Goal: Find specific page/section: Find specific page/section

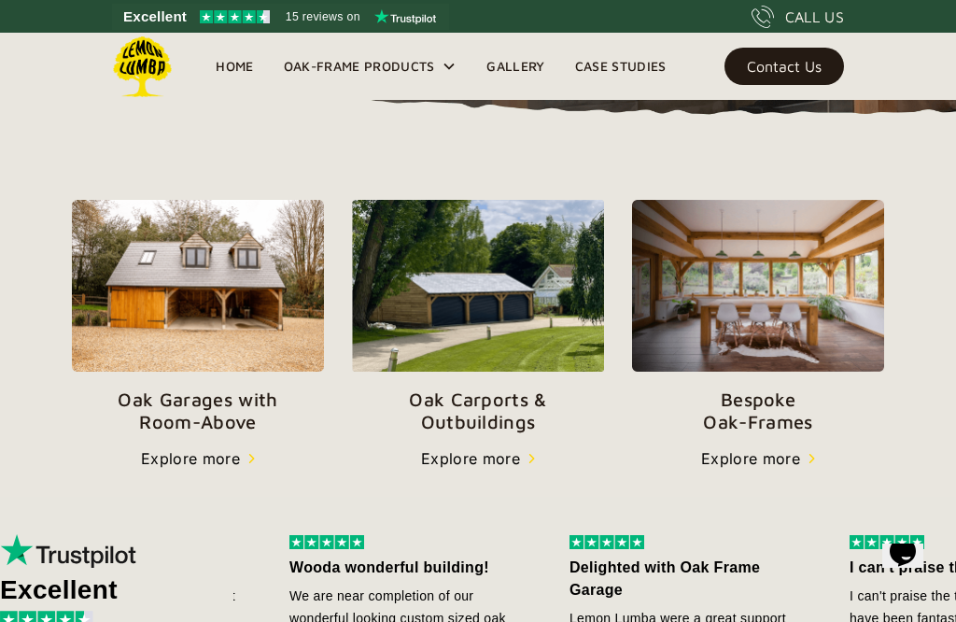
scroll to position [589, 0]
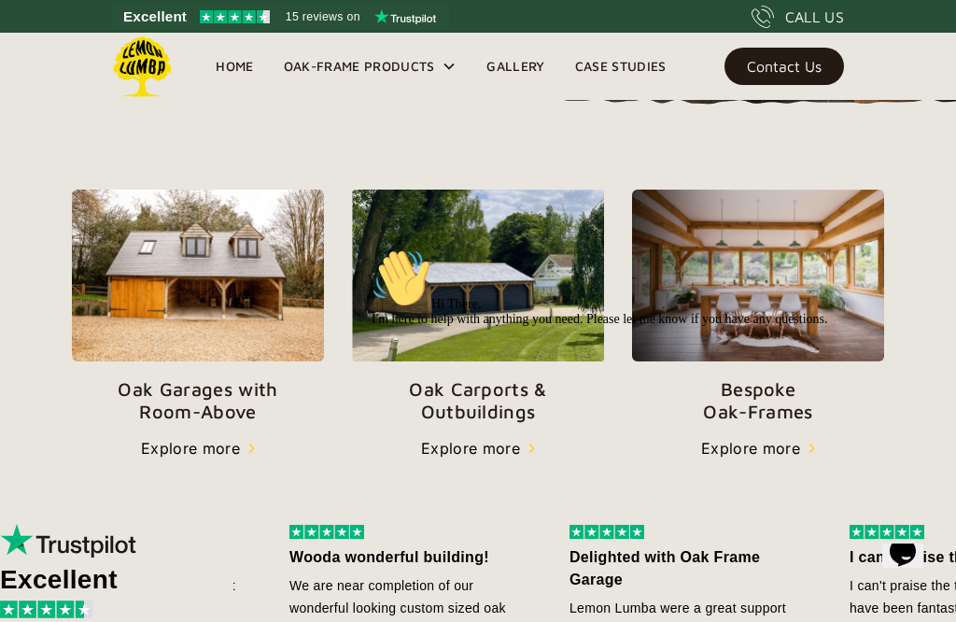
click at [484, 318] on div "Hi There, I'm here to help with anything you need. Please let me know if you ha…" at bounding box center [657, 287] width 573 height 78
click at [490, 327] on div "Hi There, I'm here to help with anything you need. Please let me know if you ha…" at bounding box center [657, 287] width 573 height 78
click at [502, 252] on div "Hi There, I'm here to help with anything you need. Please let me know if you ha…" at bounding box center [657, 287] width 573 height 78
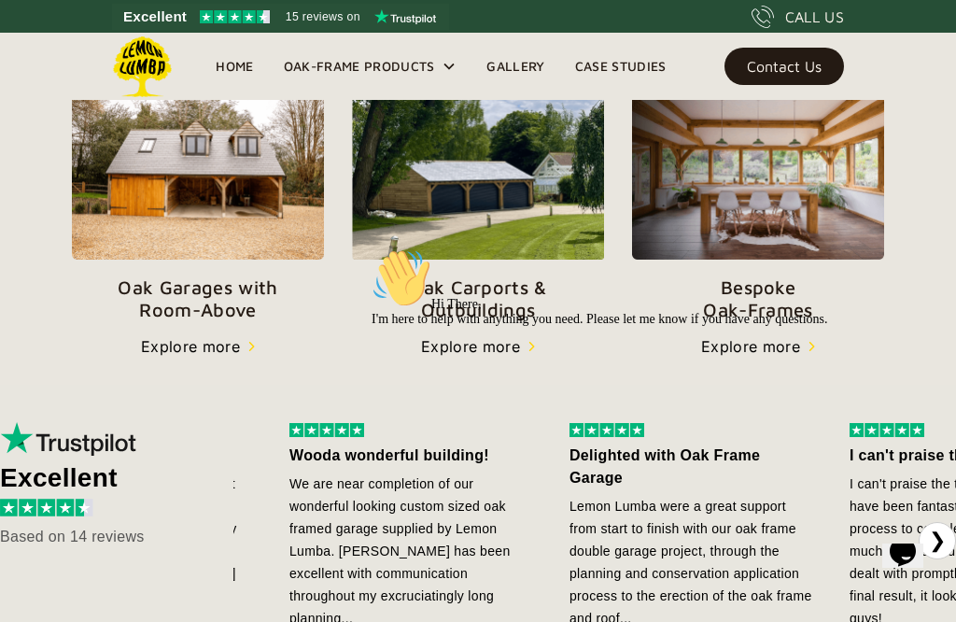
scroll to position [695, 0]
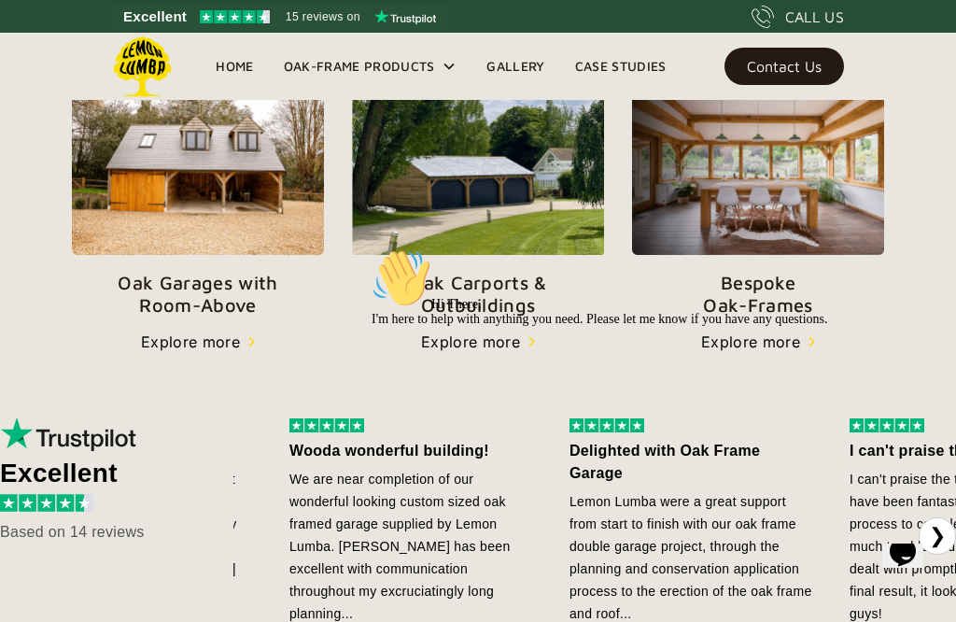
click at [475, 213] on img at bounding box center [478, 169] width 252 height 172
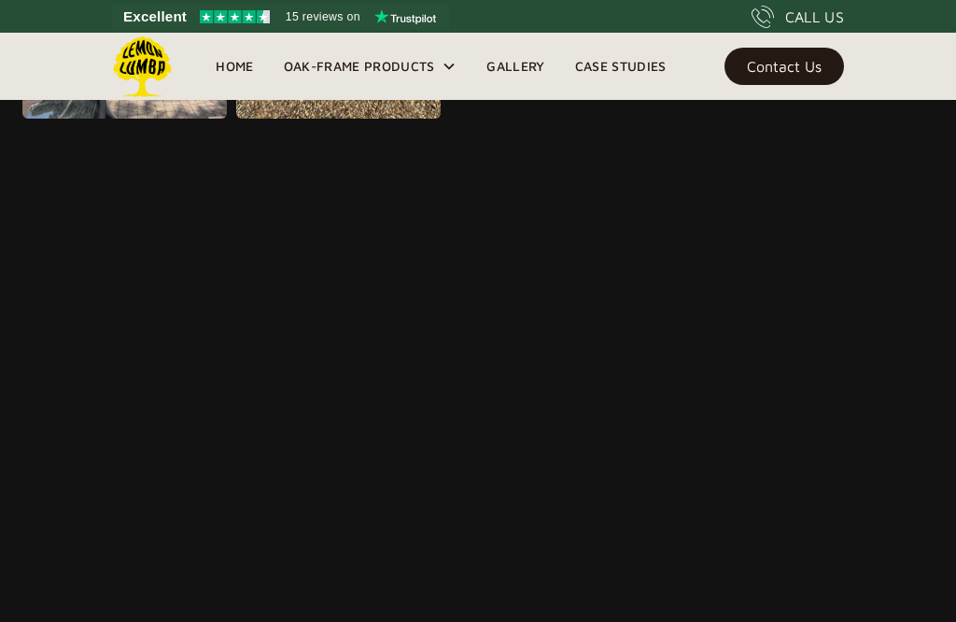
scroll to position [2477, 0]
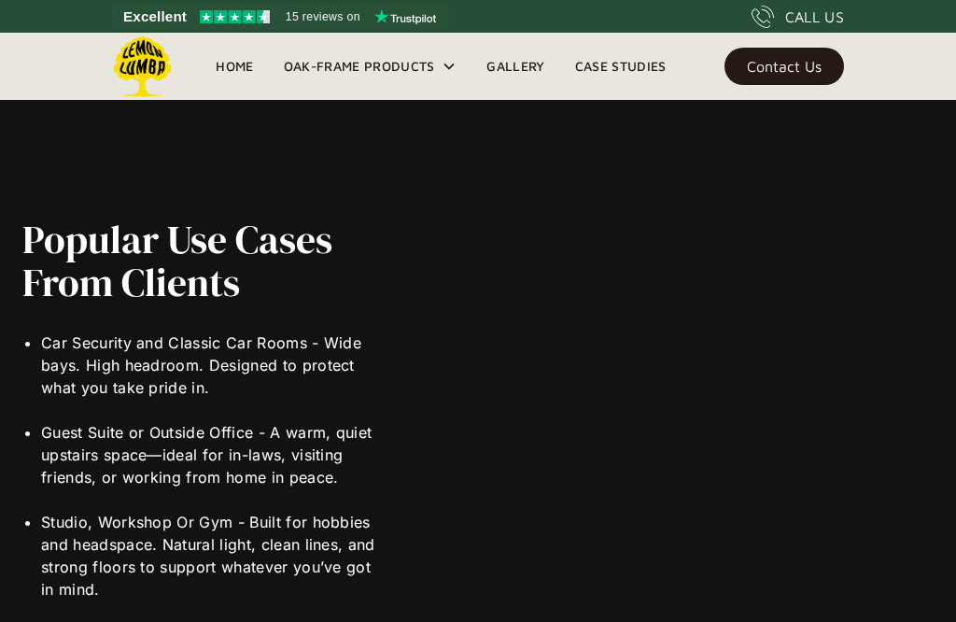
scroll to position [3842, 0]
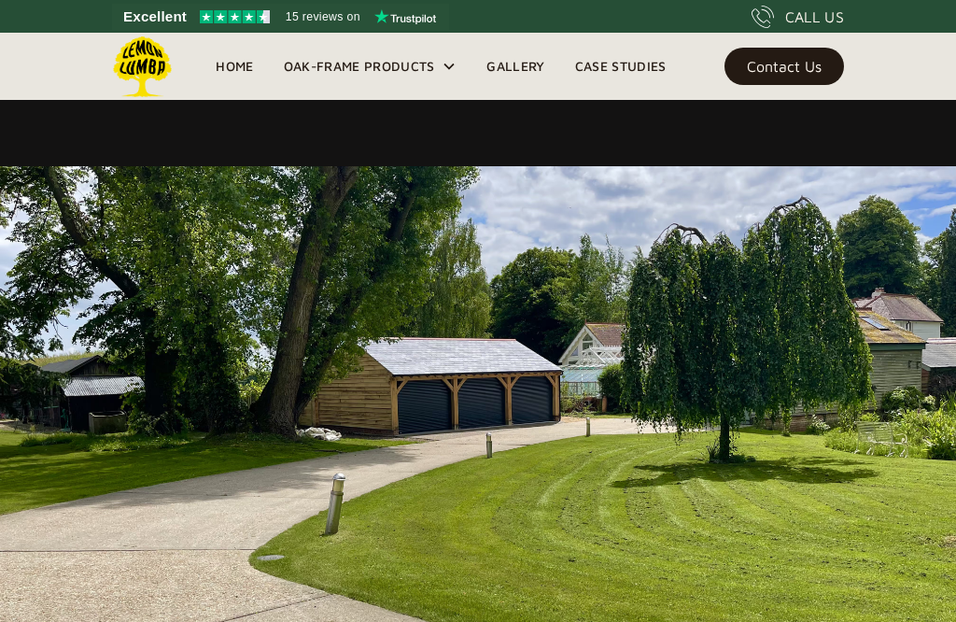
scroll to position [831, 0]
